Goal: Contribute content: Contribute content

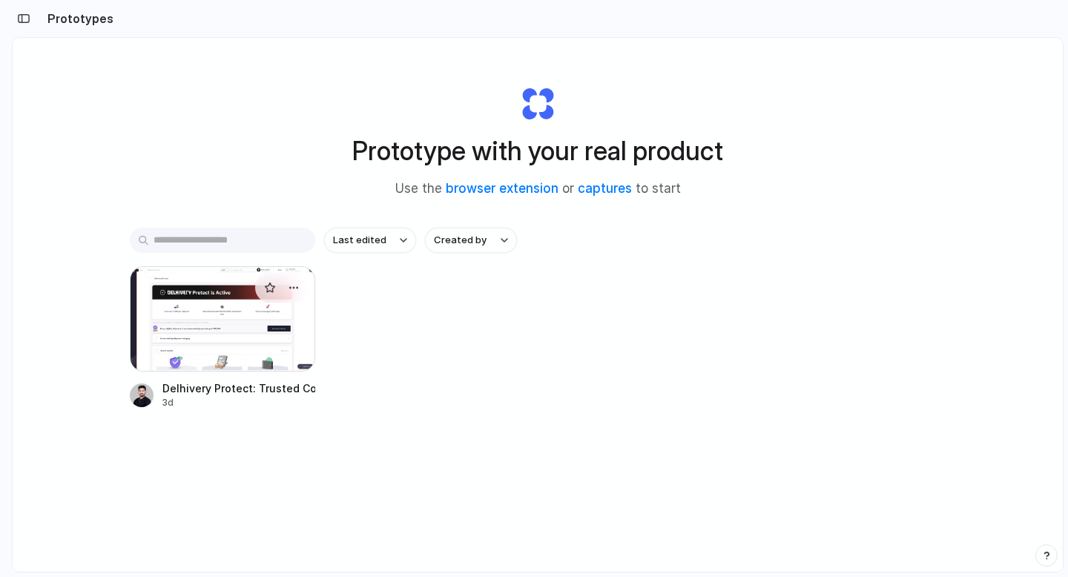
click at [223, 332] on div at bounding box center [222, 318] width 185 height 105
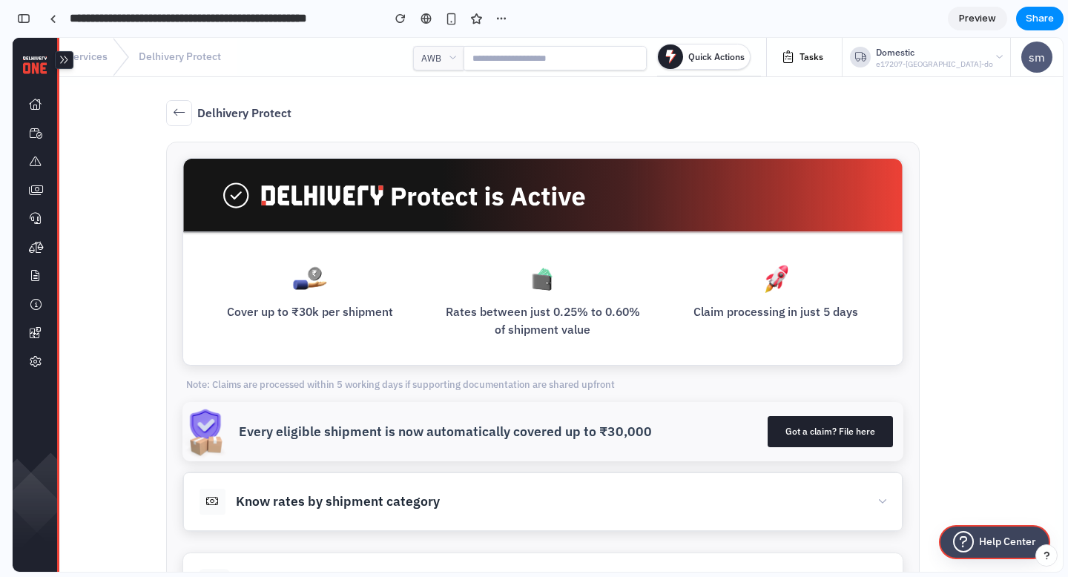
scroll to position [292, 0]
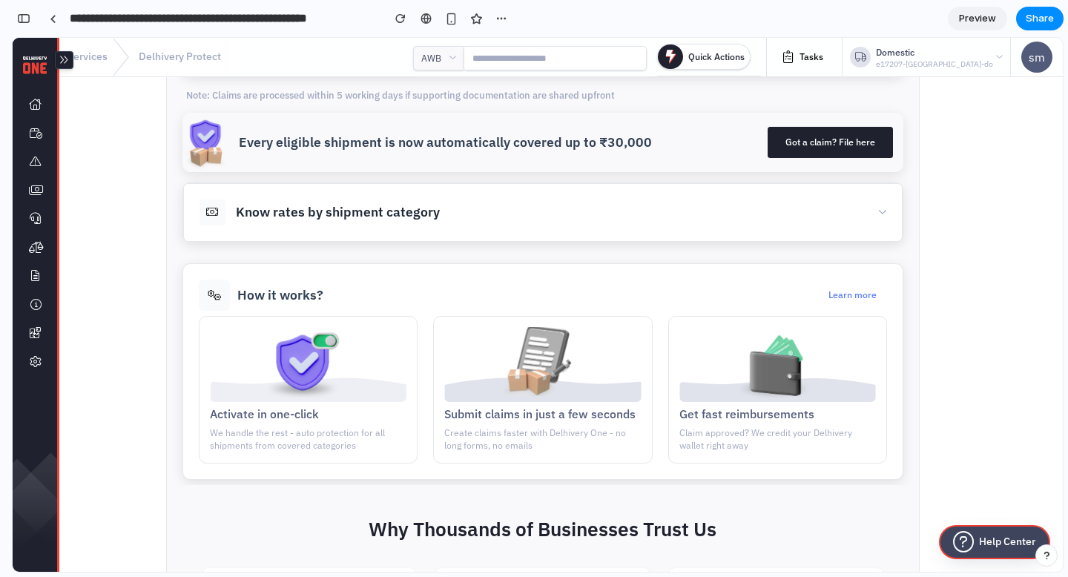
click at [479, 207] on button "Know rates by shipment category" at bounding box center [543, 212] width 720 height 59
click at [860, 214] on button "Know rates by shipment category" at bounding box center [543, 212] width 720 height 59
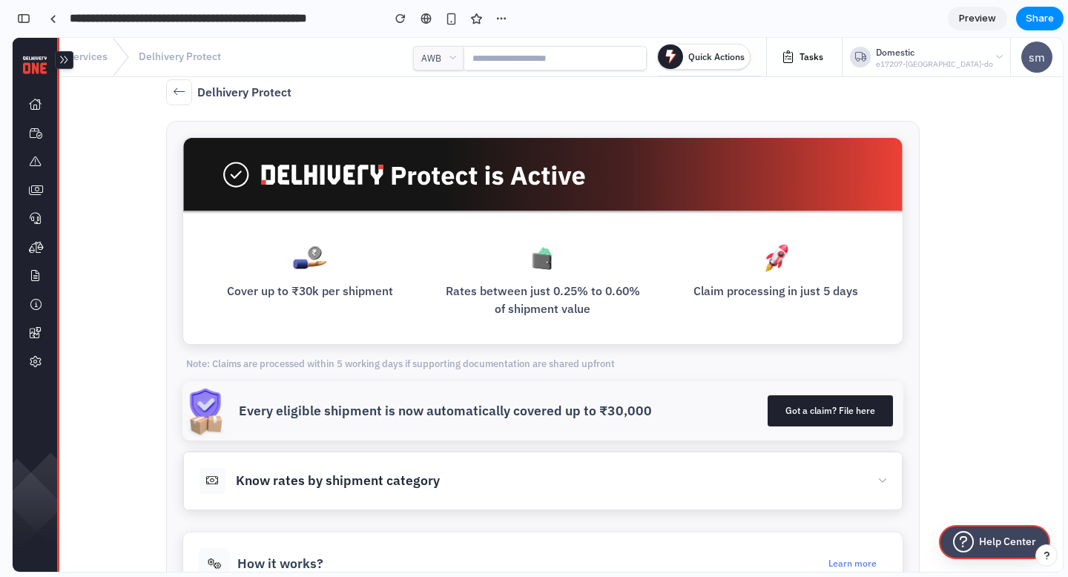
scroll to position [0, 0]
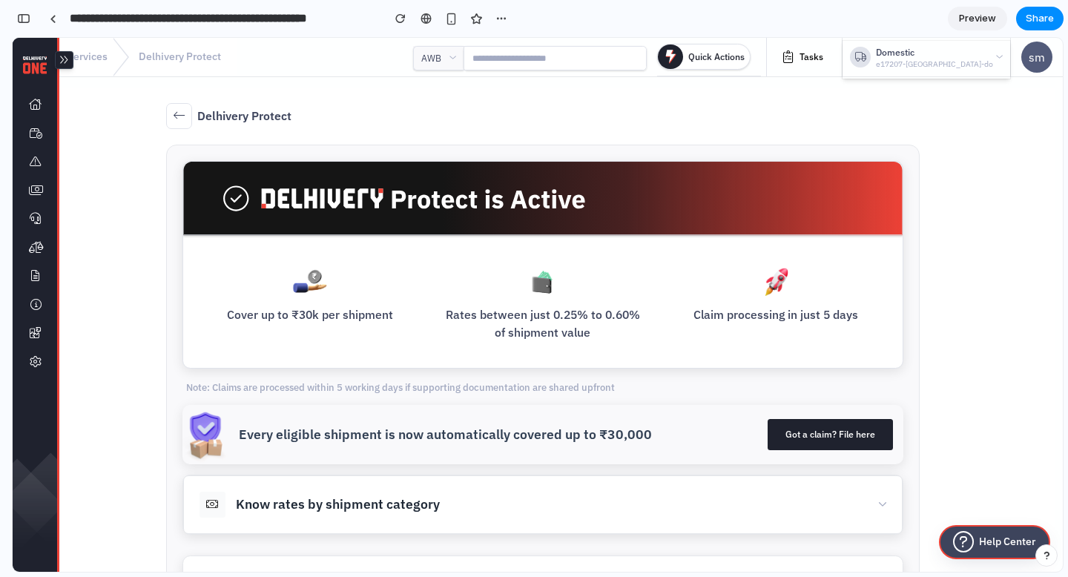
click at [966, 62] on div "Domestic e17207-[GEOGRAPHIC_DATA]-do" at bounding box center [927, 60] width 168 height 39
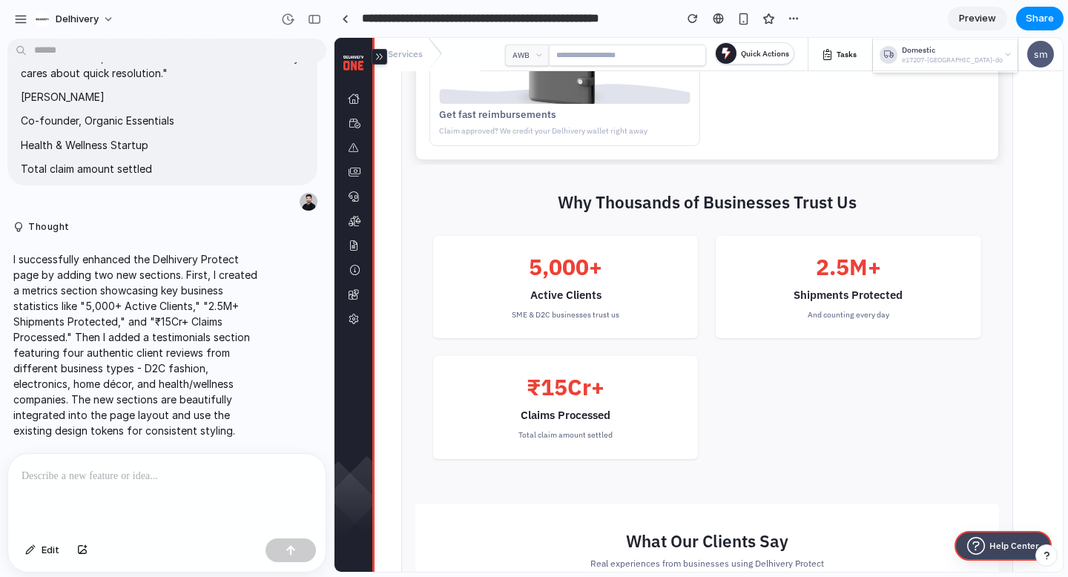
scroll to position [665, 0]
click at [345, 24] on link at bounding box center [345, 18] width 22 height 22
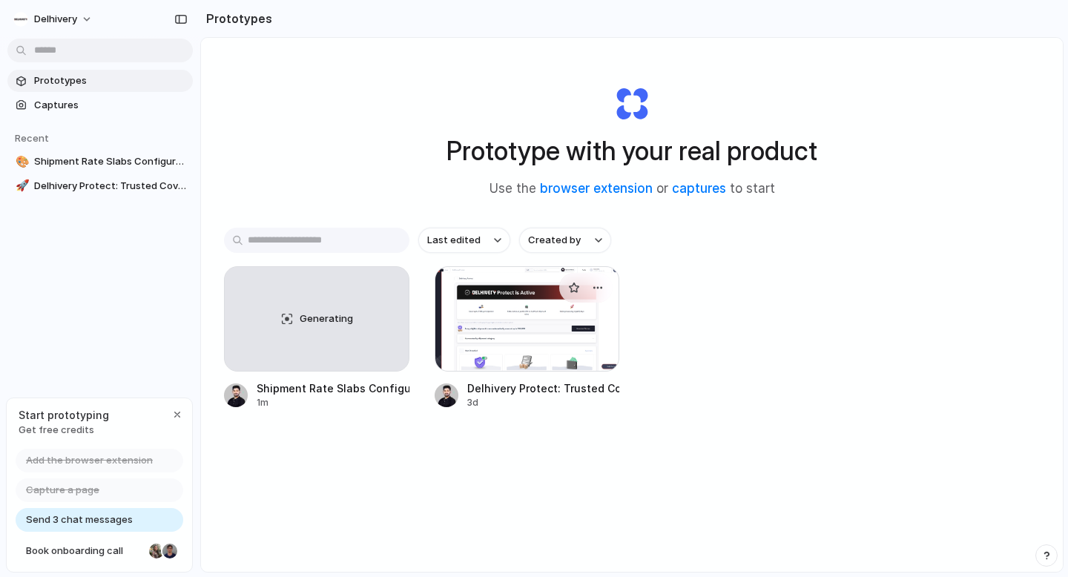
click at [519, 341] on div at bounding box center [527, 318] width 185 height 105
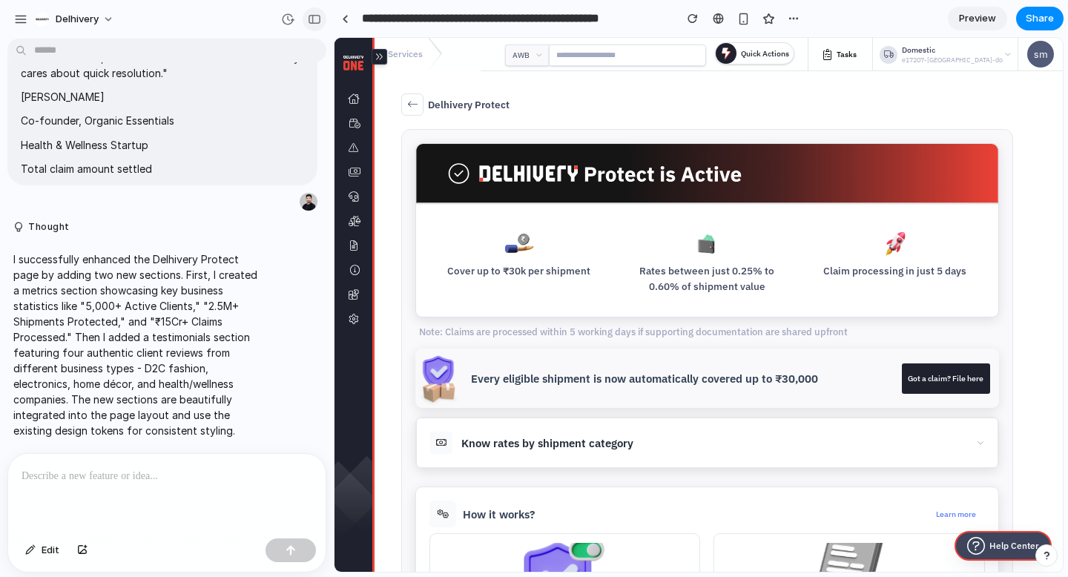
click at [314, 20] on div "button" at bounding box center [314, 19] width 13 height 10
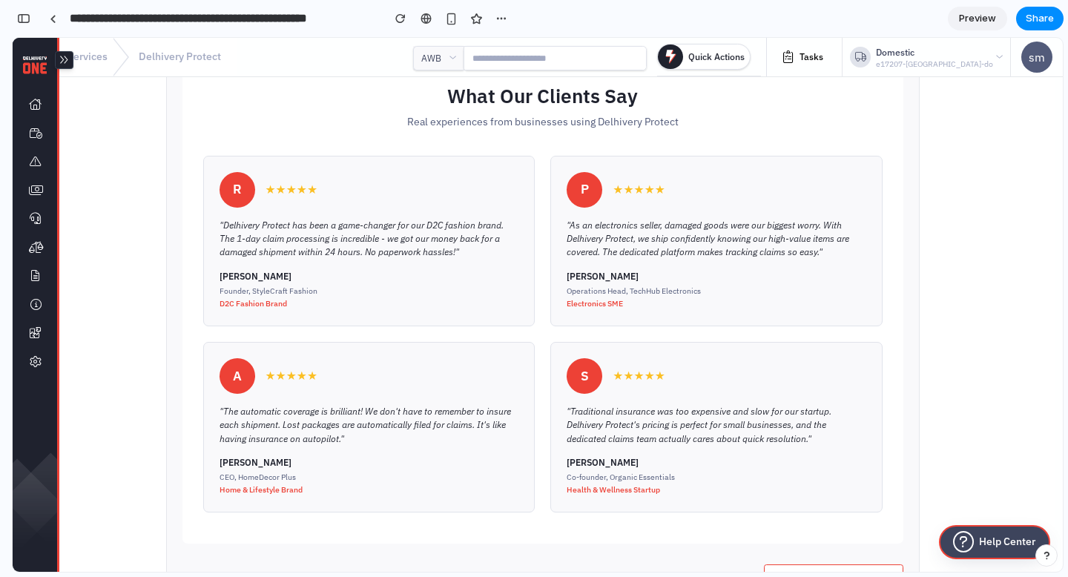
scroll to position [1025, 0]
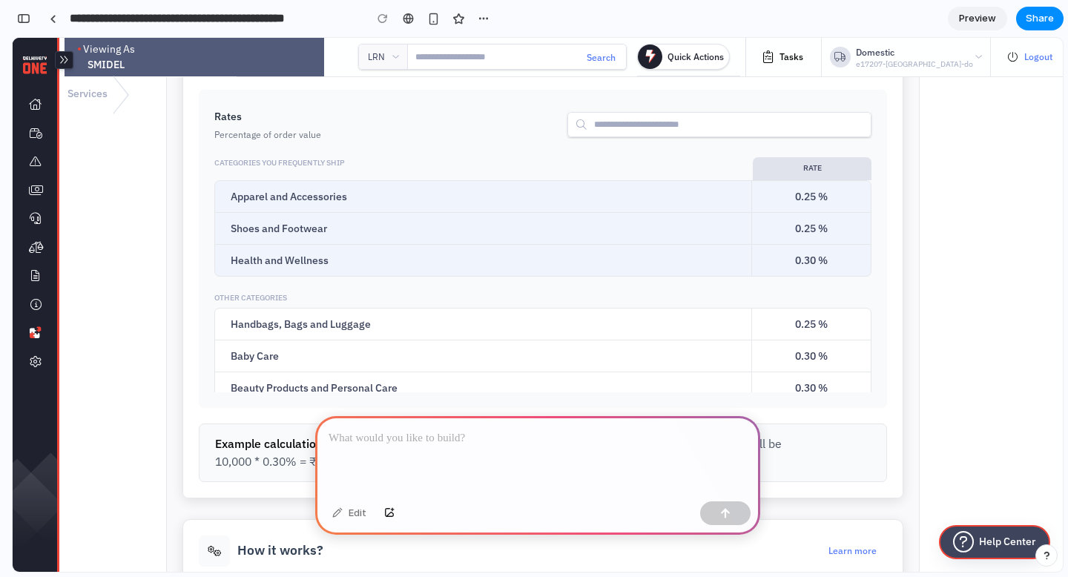
scroll to position [469, 0]
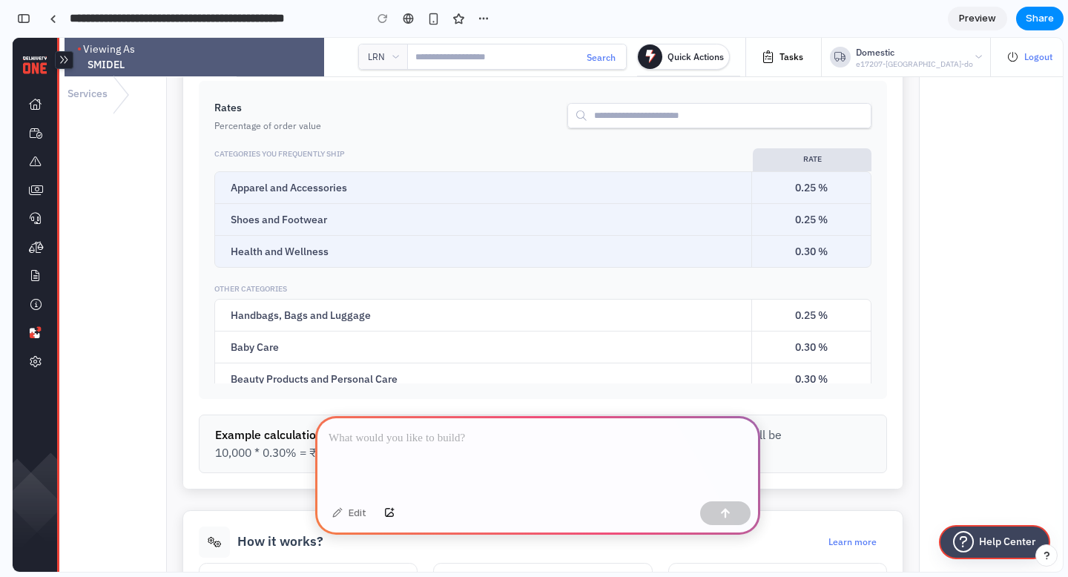
click at [296, 188] on div "Apparel and Accessories" at bounding box center [484, 187] width 538 height 31
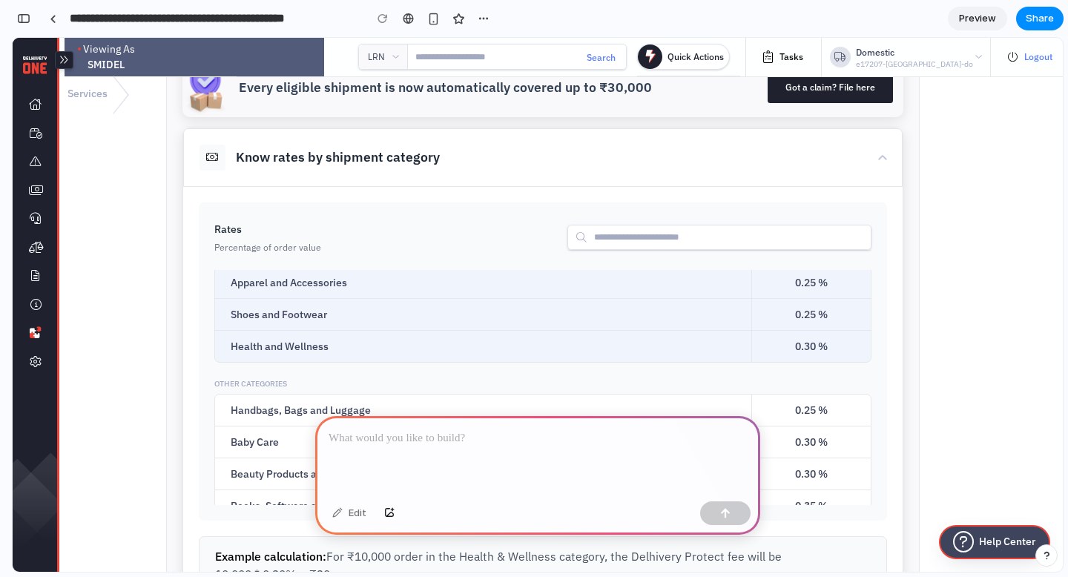
scroll to position [329, 0]
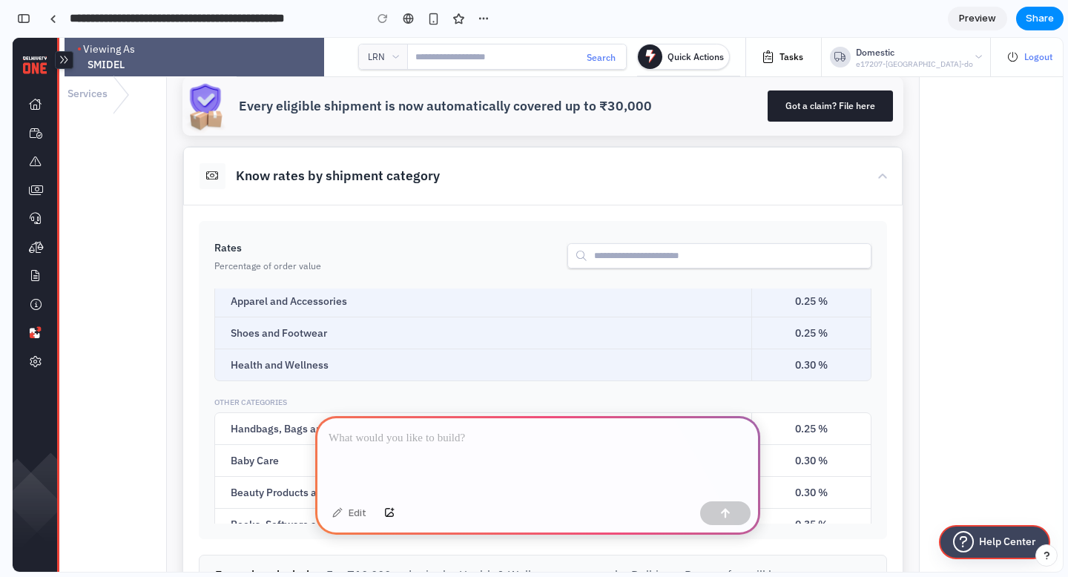
drag, startPoint x: 223, startPoint y: 169, endPoint x: 453, endPoint y: 184, distance: 230.5
click at [453, 184] on button "Know rates by shipment category" at bounding box center [543, 176] width 720 height 59
click at [443, 177] on button "Know rates by shipment category" at bounding box center [543, 176] width 720 height 59
drag, startPoint x: 452, startPoint y: 178, endPoint x: 308, endPoint y: 395, distance: 260.1
click at [452, 181] on button "Know rates by shipment category" at bounding box center [543, 176] width 720 height 59
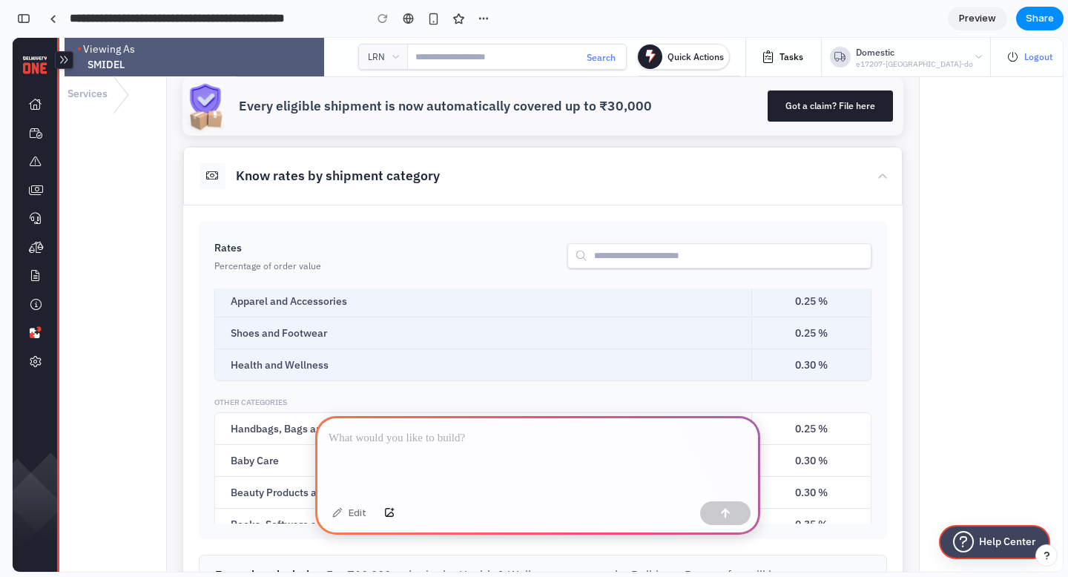
click at [415, 430] on p at bounding box center [538, 439] width 418 height 18
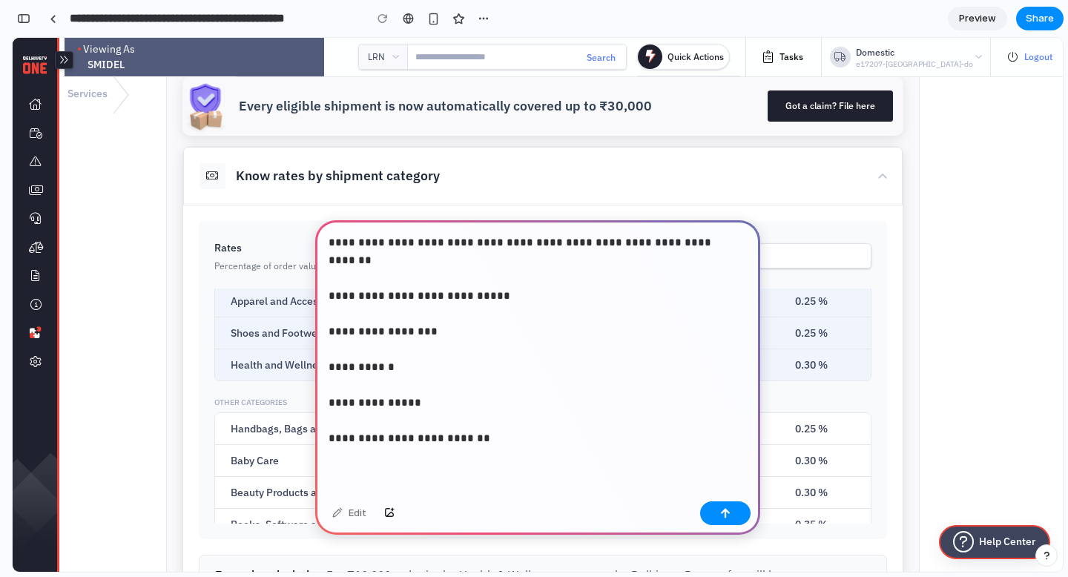
click at [526, 417] on p "**********" at bounding box center [535, 341] width 412 height 214
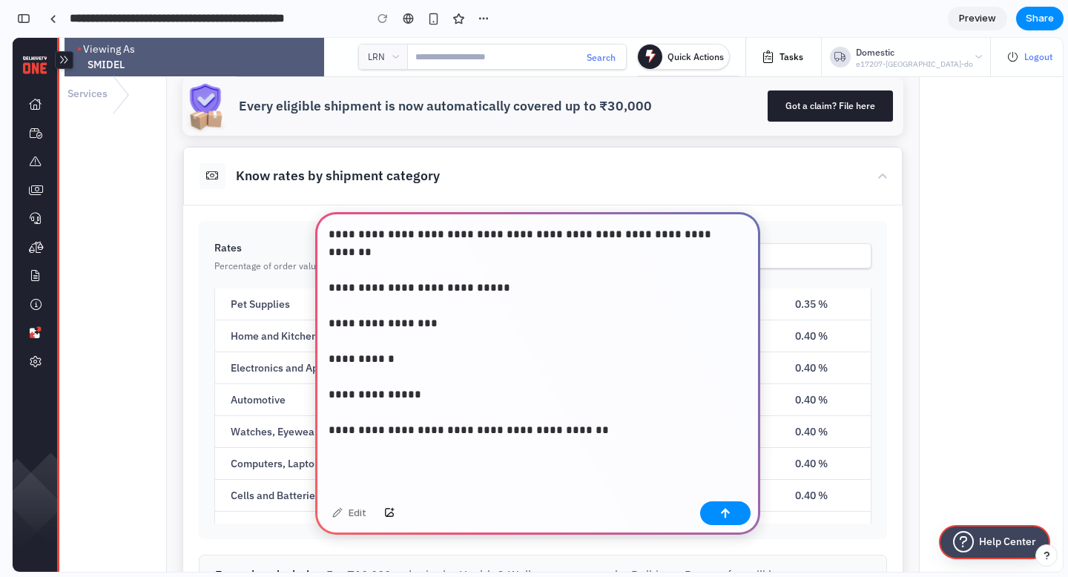
scroll to position [0, 0]
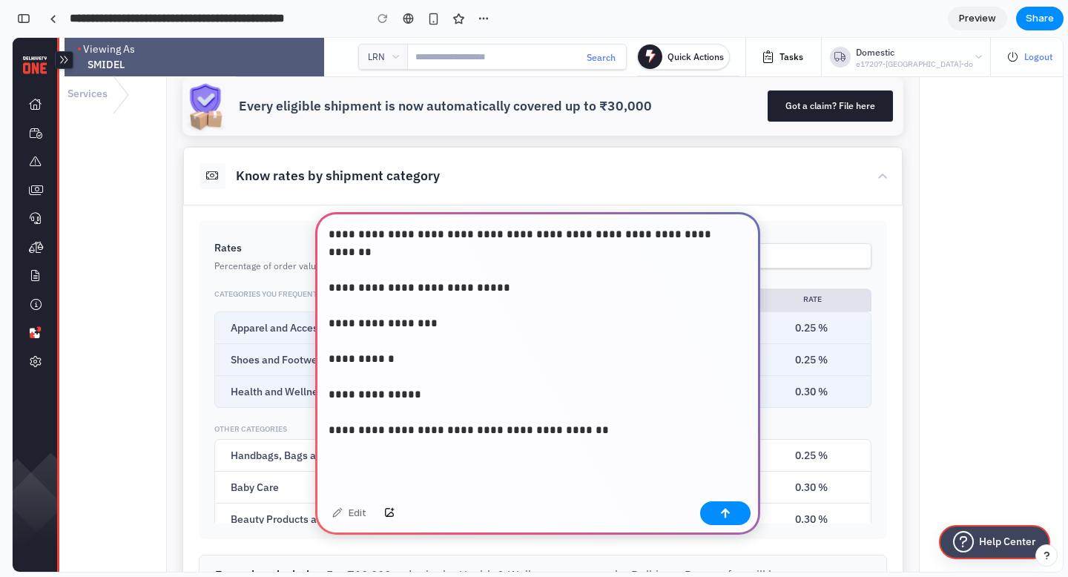
click at [348, 435] on p "**********" at bounding box center [535, 350] width 412 height 249
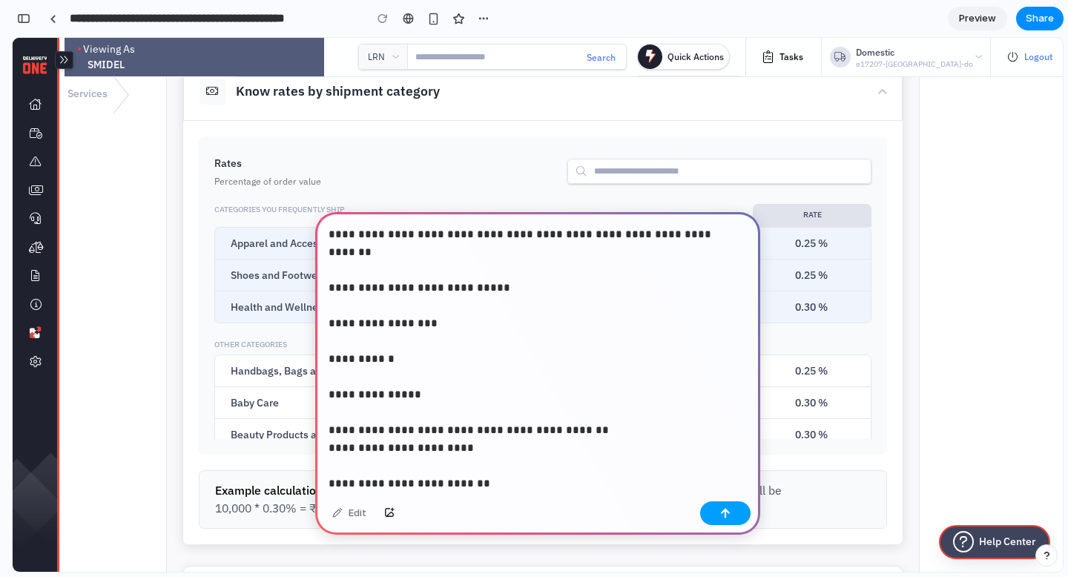
click at [724, 516] on div "button" at bounding box center [725, 513] width 10 height 10
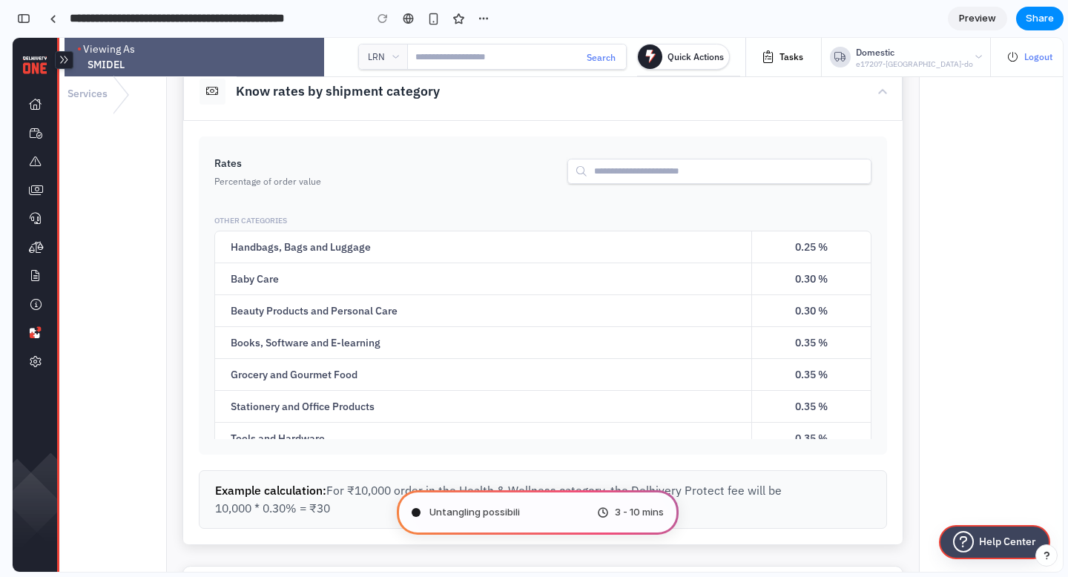
scroll to position [138, 0]
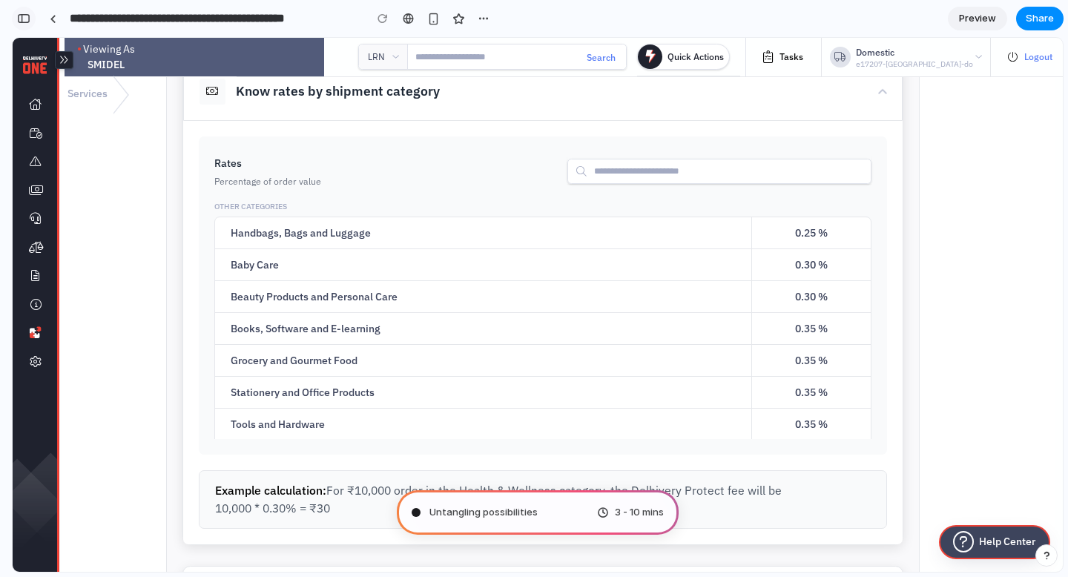
click at [28, 22] on div "button" at bounding box center [23, 18] width 13 height 10
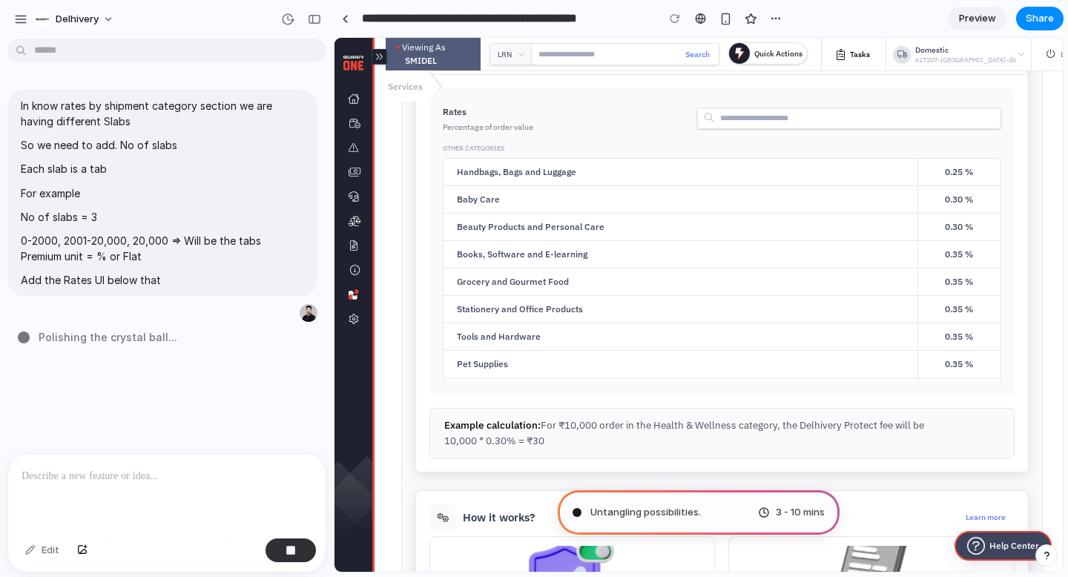
scroll to position [0, 0]
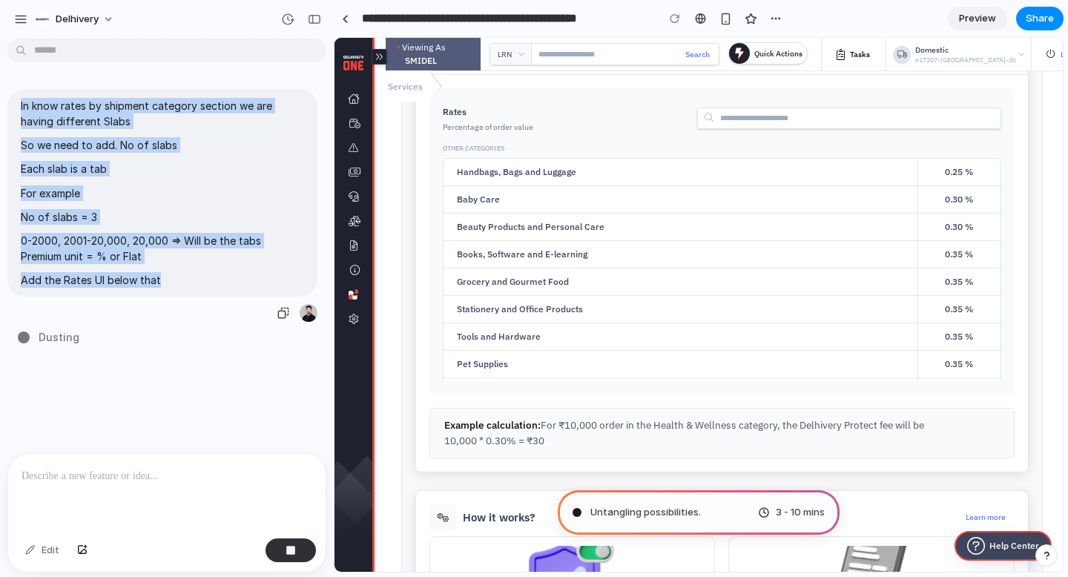
drag, startPoint x: 19, startPoint y: 104, endPoint x: 211, endPoint y: 284, distance: 262.9
click at [211, 284] on div "In know rates by shipment category section we are having different Slabs So we …" at bounding box center [162, 193] width 310 height 208
copy span "In know rates by shipment category section we are having different Slabs So we …"
click at [175, 315] on div "In know rates by shipment category section we are having different Slabs So we …" at bounding box center [162, 206] width 310 height 234
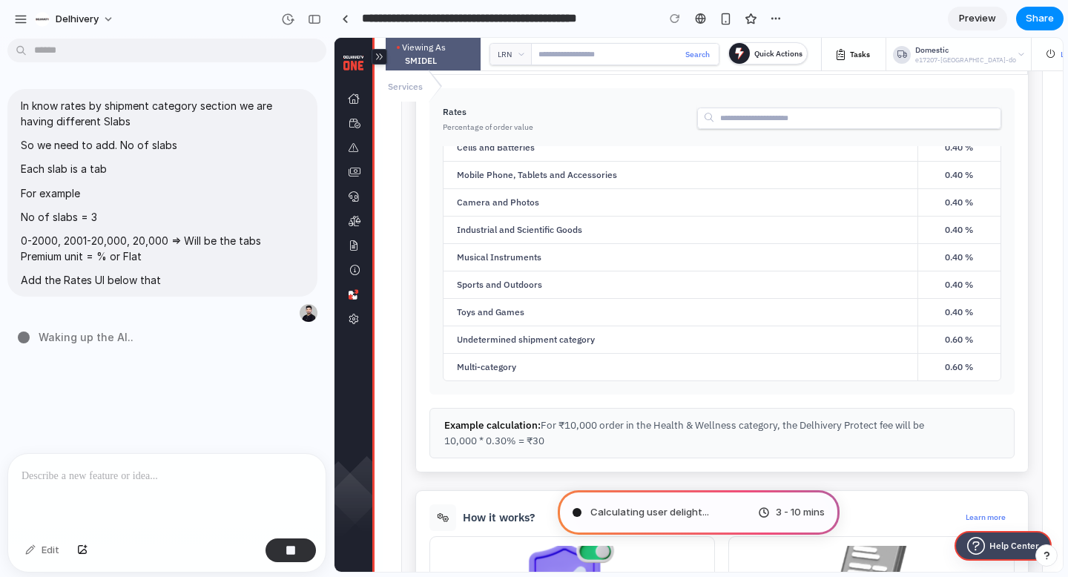
scroll to position [717, 0]
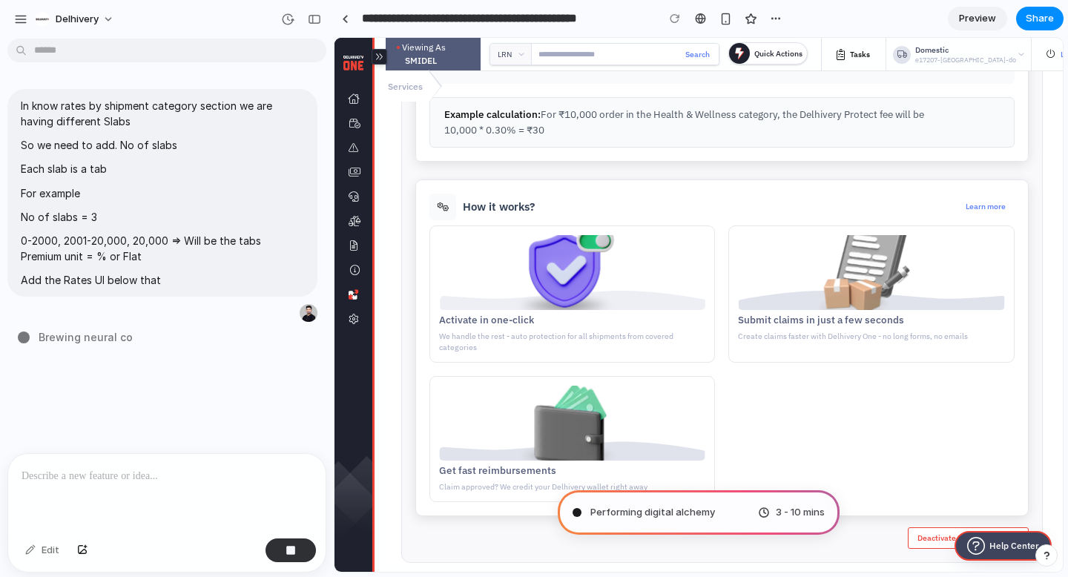
type input "**********"
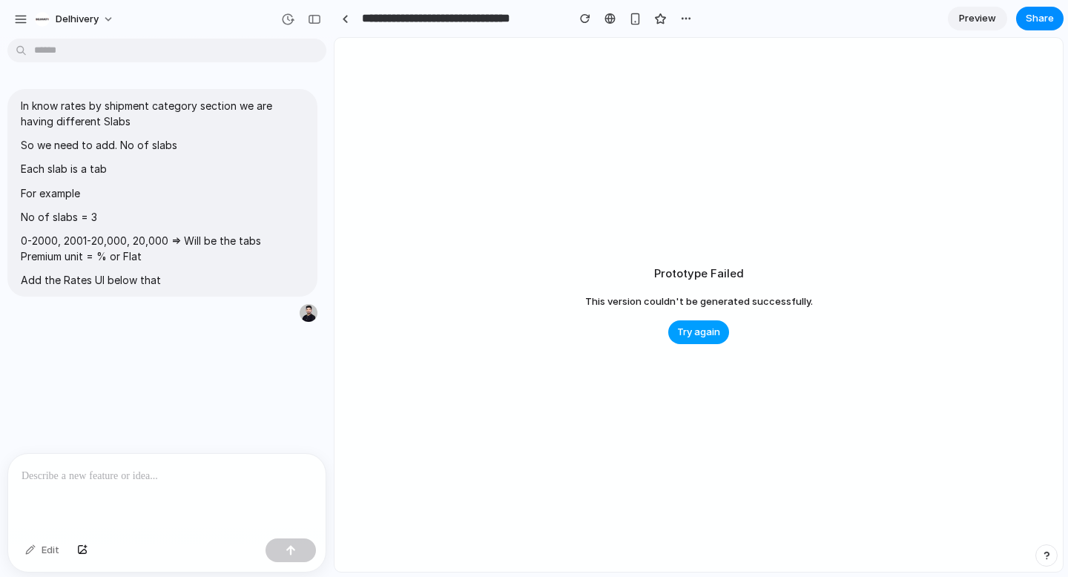
click at [705, 334] on span "Try again" at bounding box center [698, 332] width 43 height 15
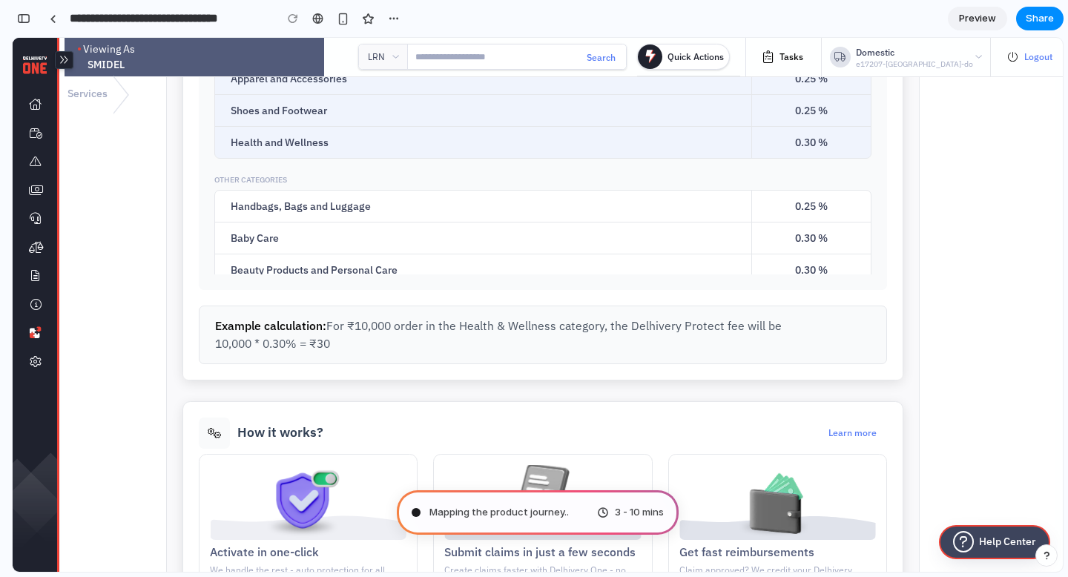
scroll to position [579, 0]
